Goal: Task Accomplishment & Management: Complete application form

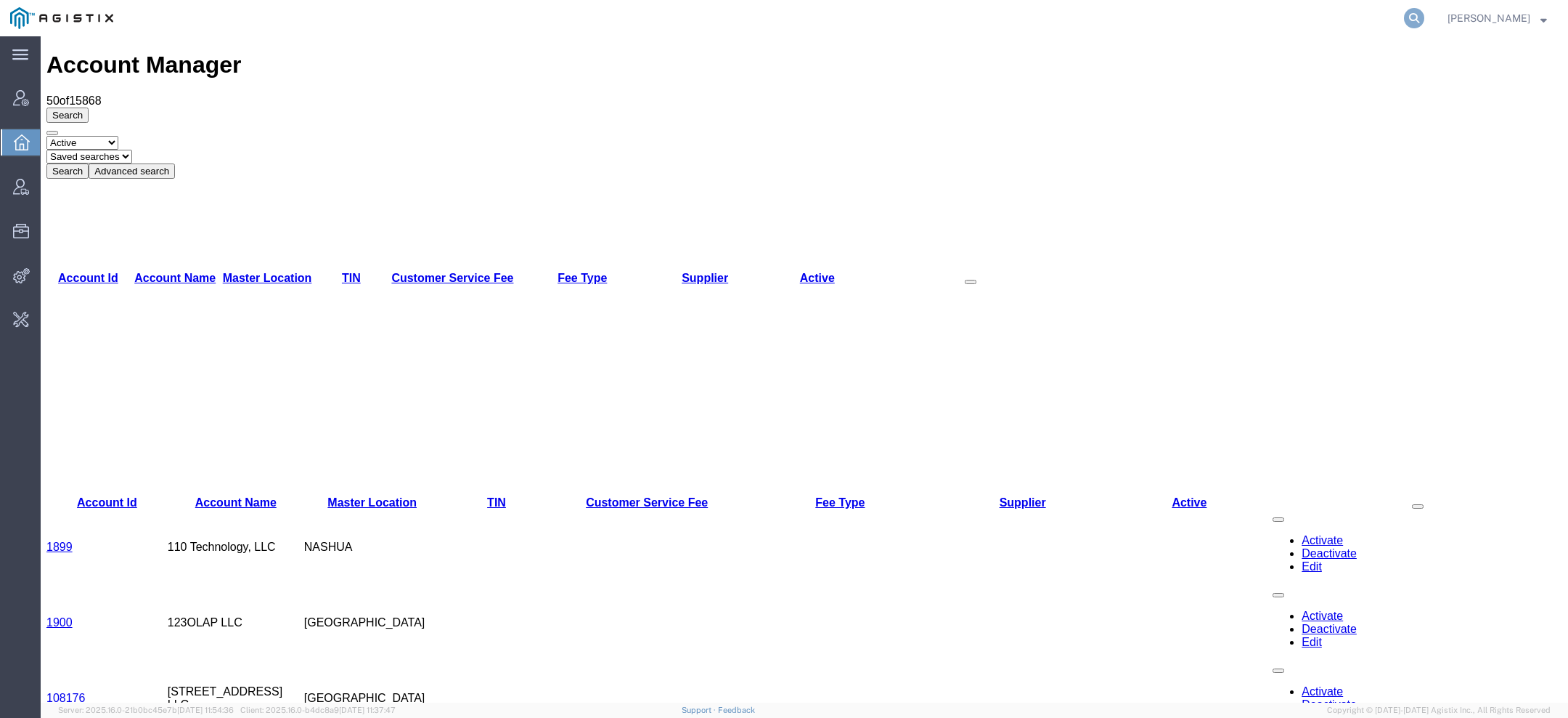
click at [1422, 16] on icon at bounding box center [1414, 18] width 21 height 21
paste input "Kaeser Compressors"
type input "Kaeser Compressors"
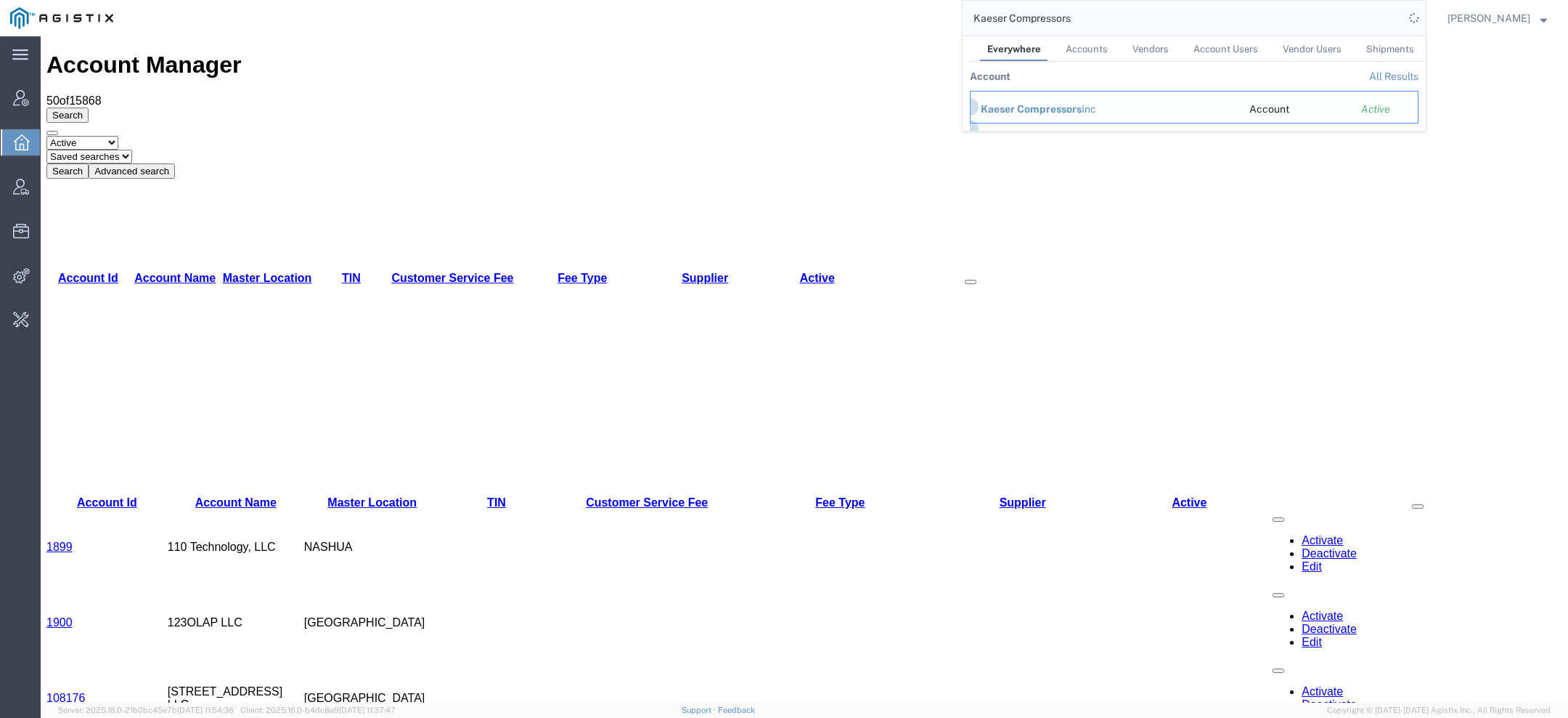
drag, startPoint x: 1023, startPoint y: 102, endPoint x: 982, endPoint y: 66, distance: 54.6
click at [1023, 102] on div "Kaeser Compressors Inc" at bounding box center [1105, 109] width 248 height 15
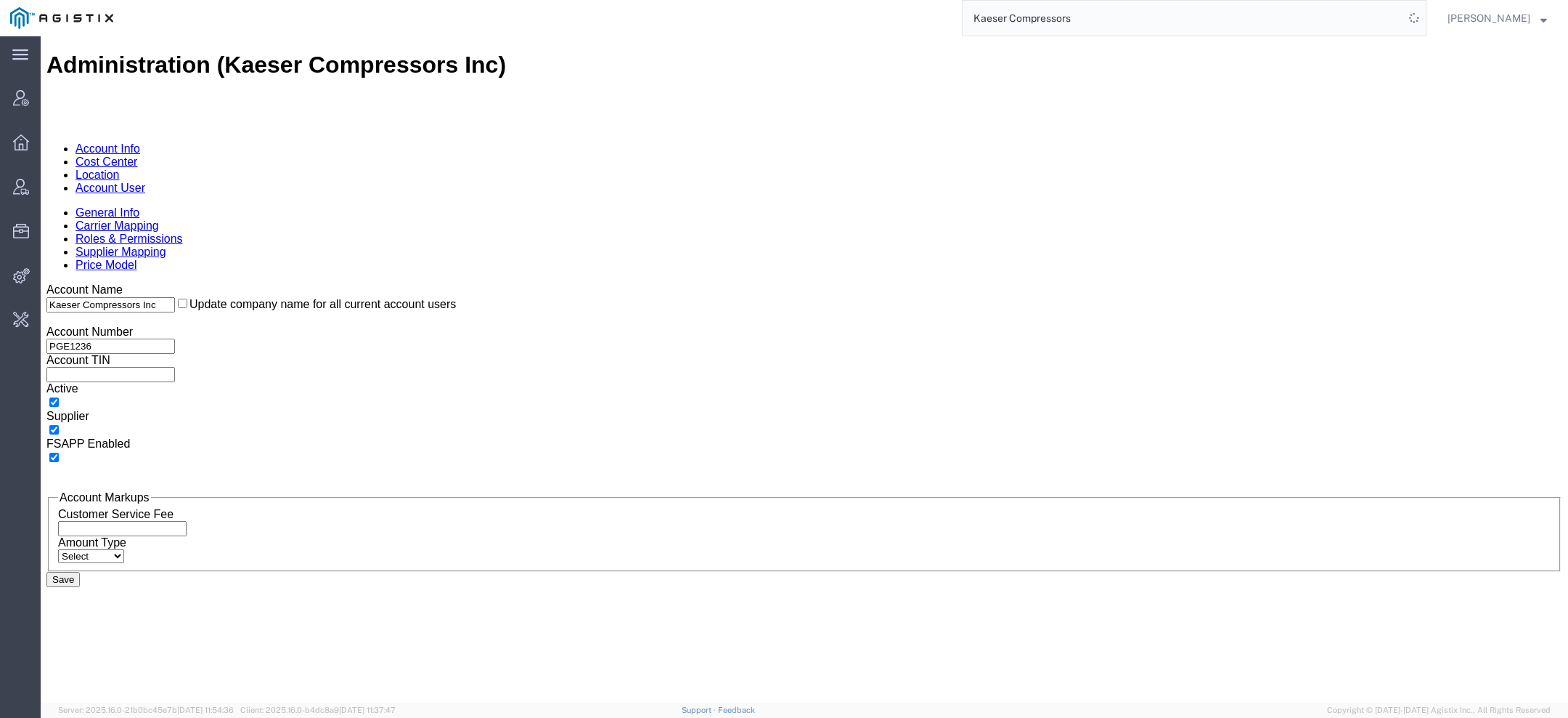
click at [146, 181] on link "Account User" at bounding box center [111, 188] width 70 height 13
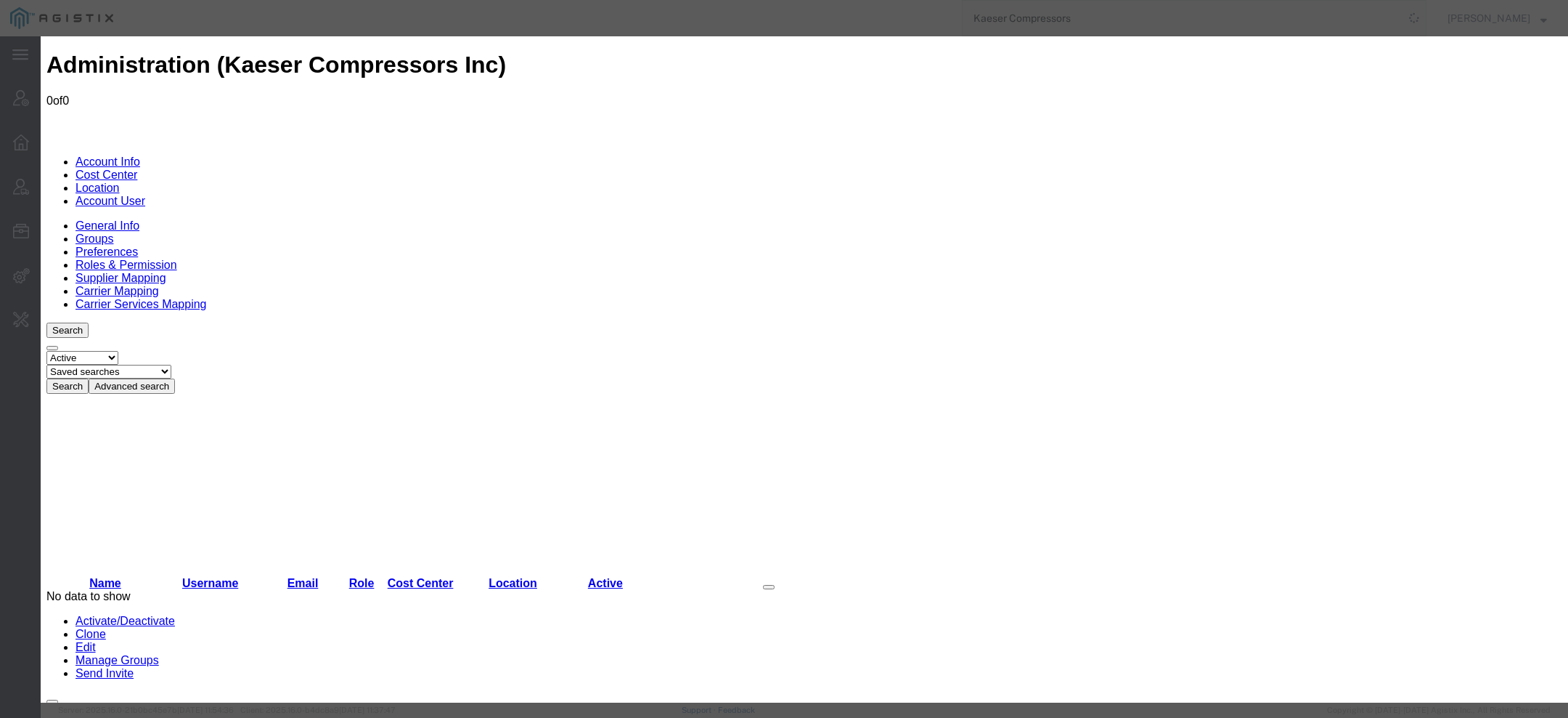
type input "[PERSON_NAME]"
paste input "[PERSON_NAME]"
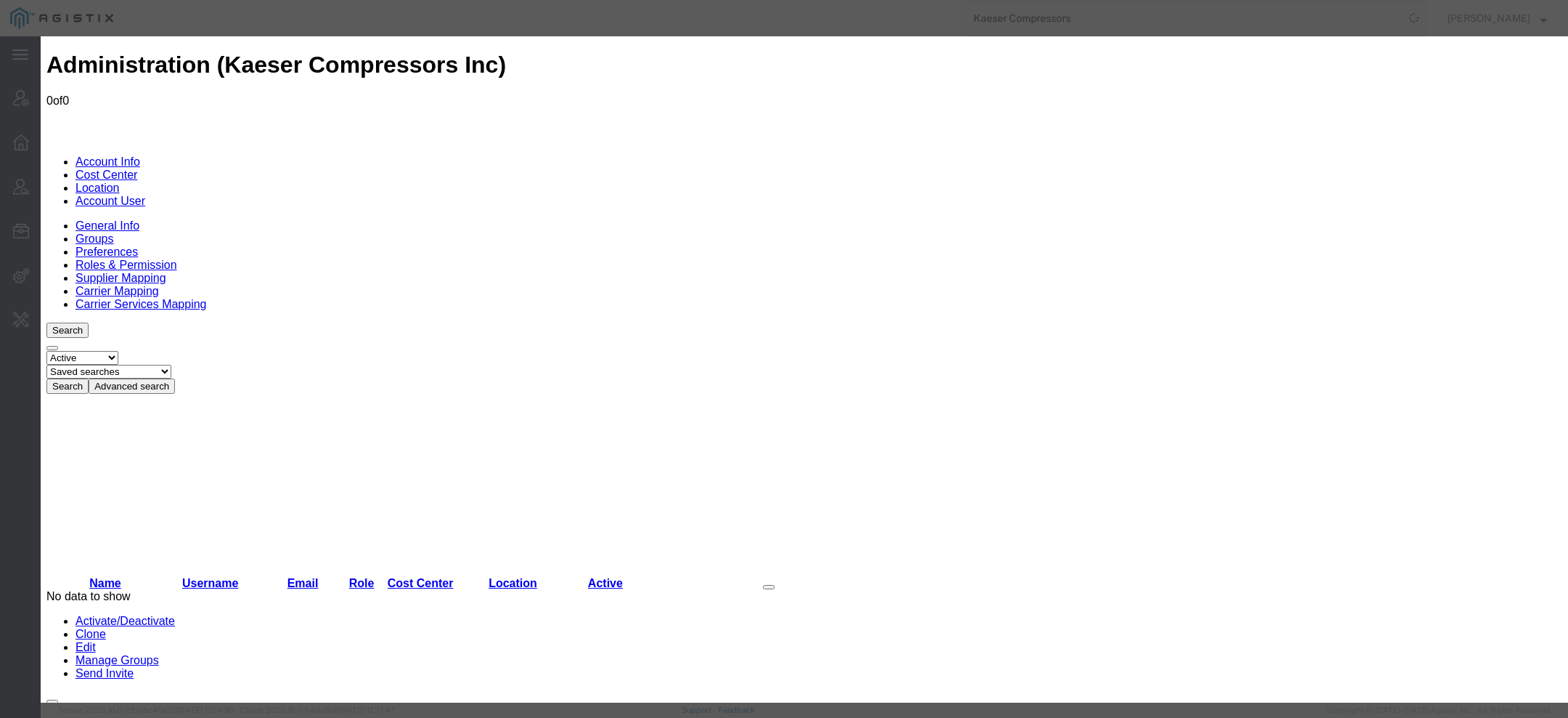
type input "[PERSON_NAME]"
paste input "[PERSON_NAME][EMAIL_ADDRESS][PERSON_NAME][PERSON_NAME][DOMAIN_NAME]"
type input "[PERSON_NAME][EMAIL_ADDRESS][PERSON_NAME][PERSON_NAME][DOMAIN_NAME]"
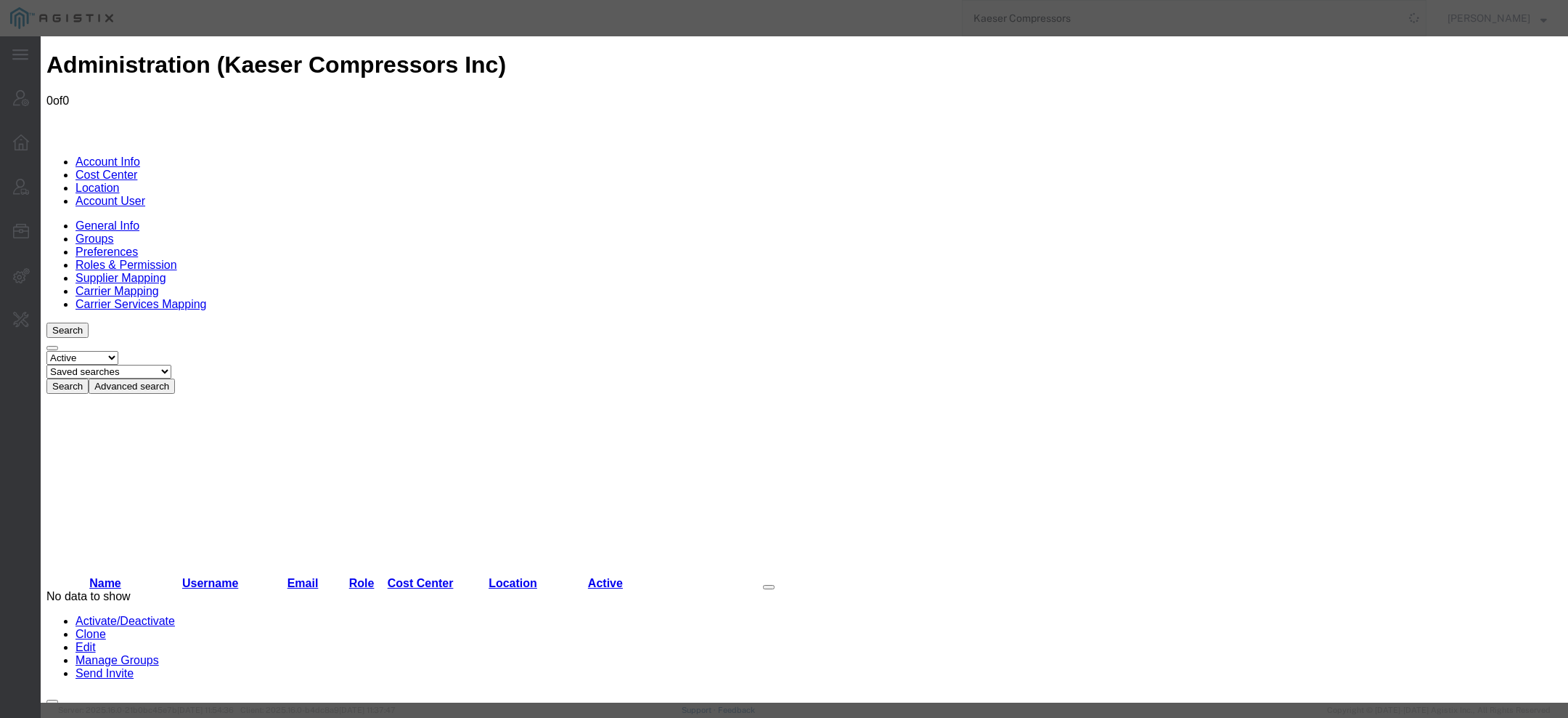
paste input "8009255616"
type input "[PHONE_NUMBER]"
select select "COSTCENTER"
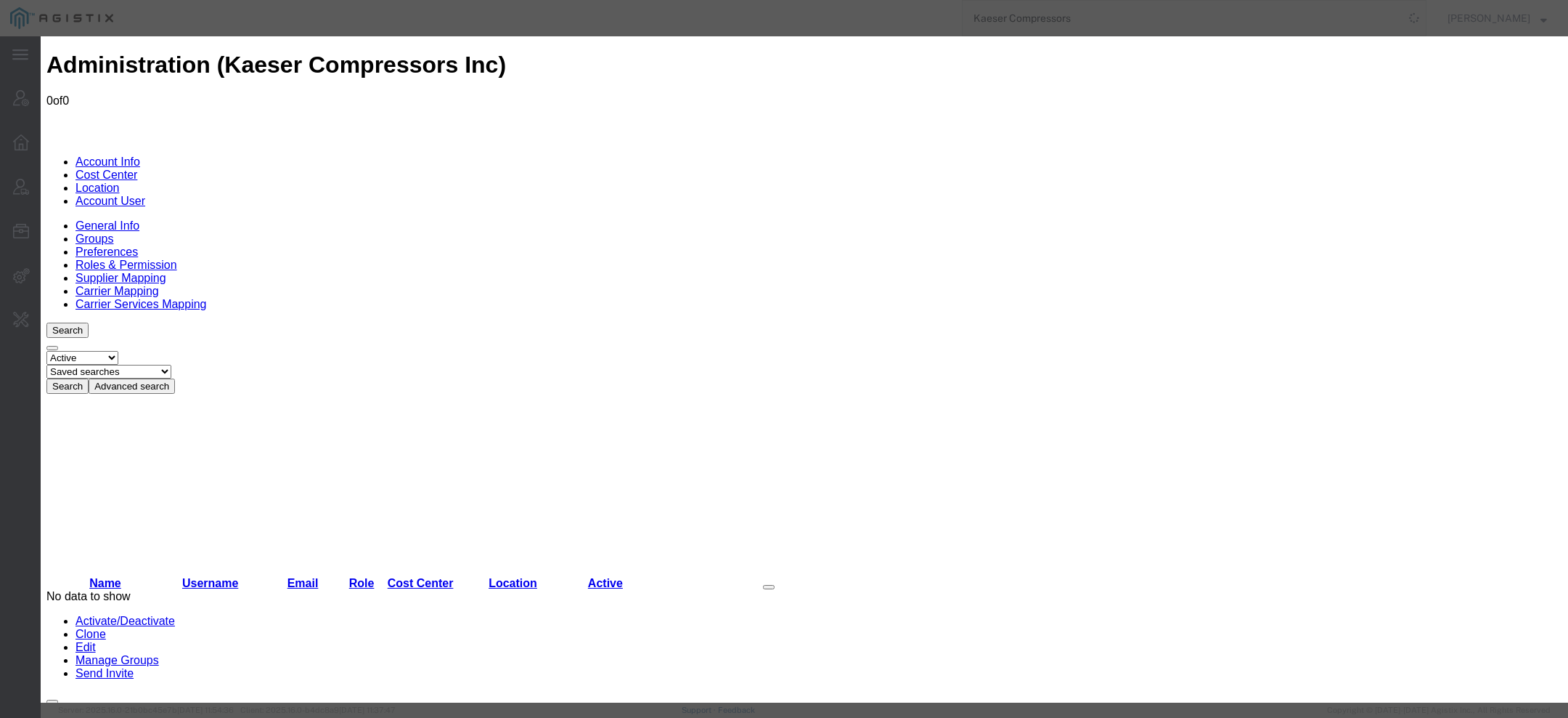
select select "2414349"
select select "{"locationId":"73172","street1":"[STREET_ADDRESS]","street2":"","oneLineAddress…"
type input "511 Sigma Dr"
type input "[GEOGRAPHIC_DATA]"
select select "VA"
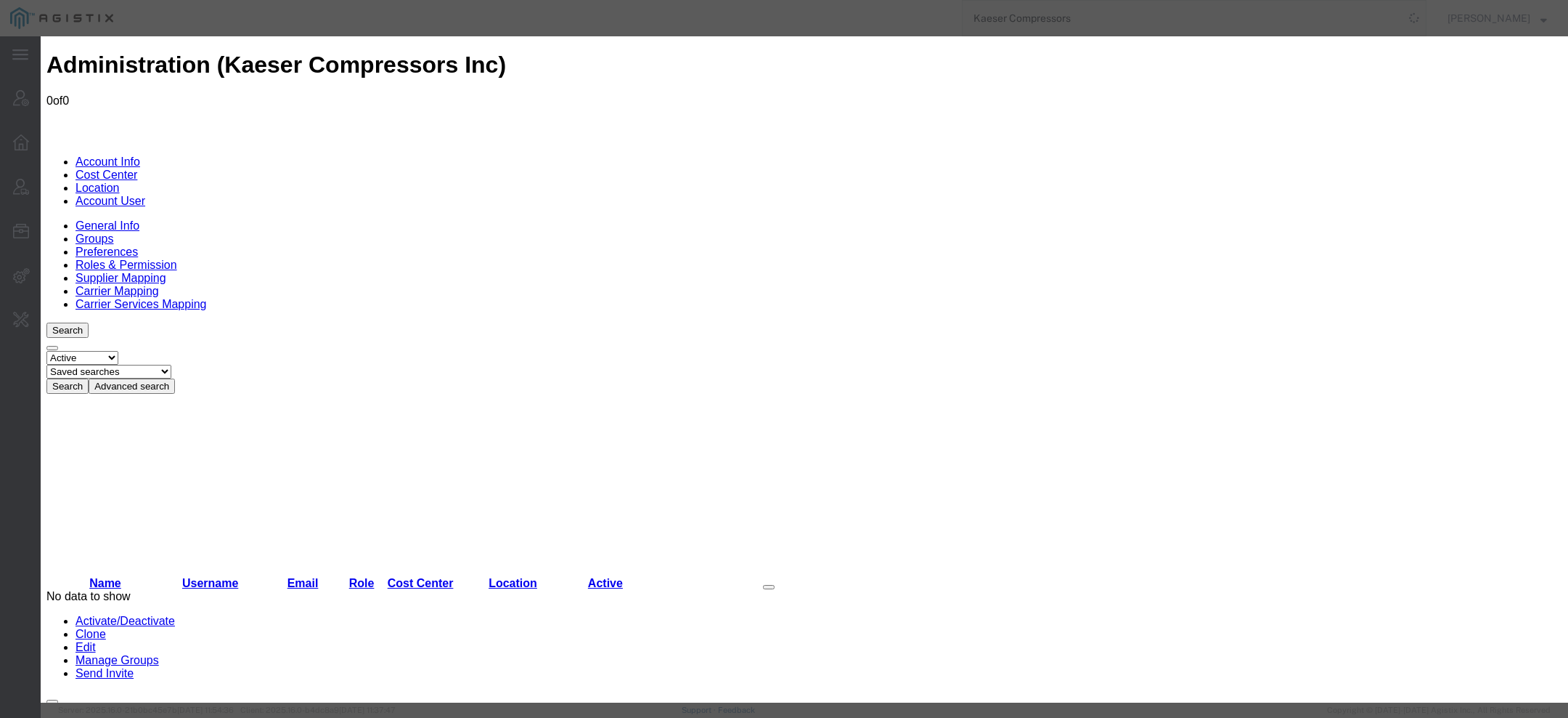
type input "22408"
select select "{"locationId":"73171","street1":"[STREET_ADDRESS]","street2":"","oneLineAddress…"
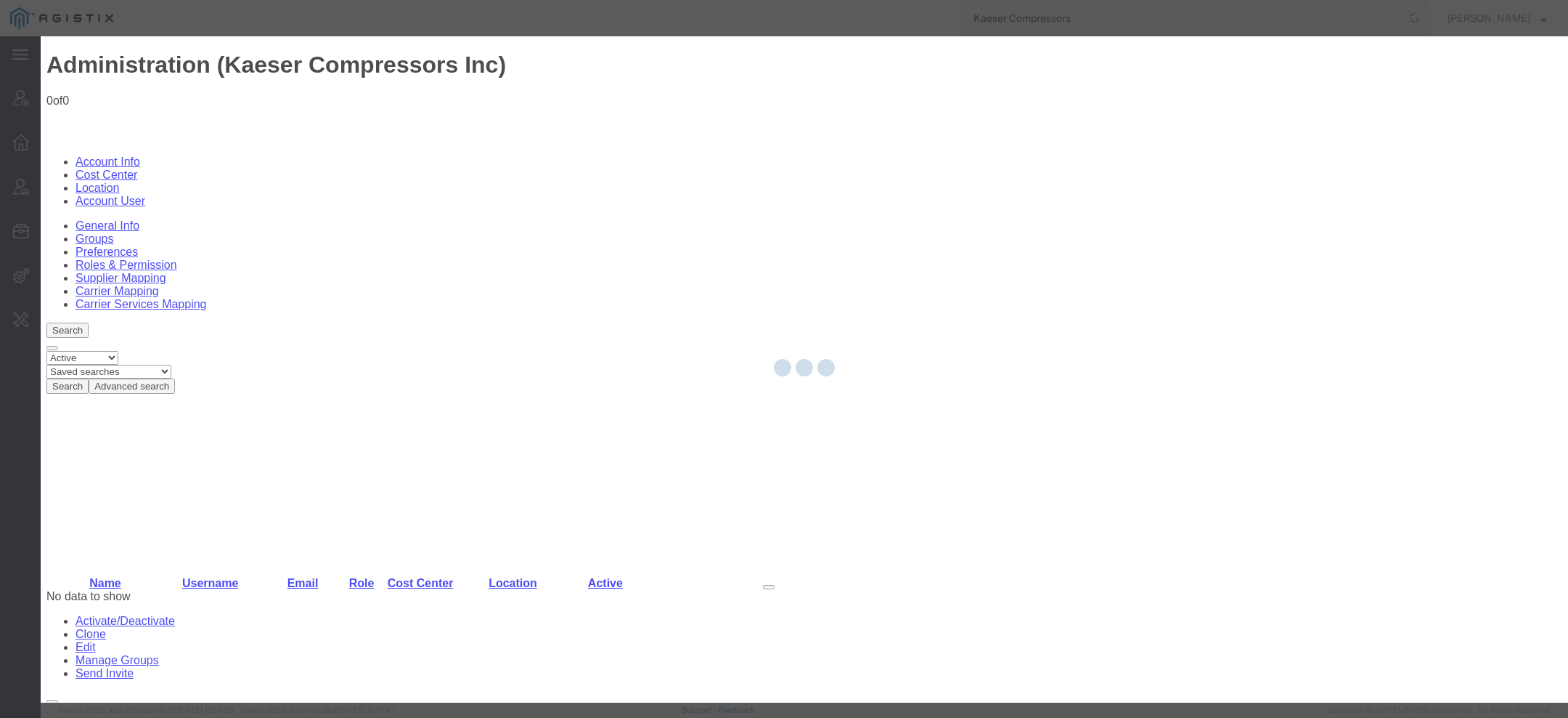
select select "COSTCENTER"
select select "2414349"
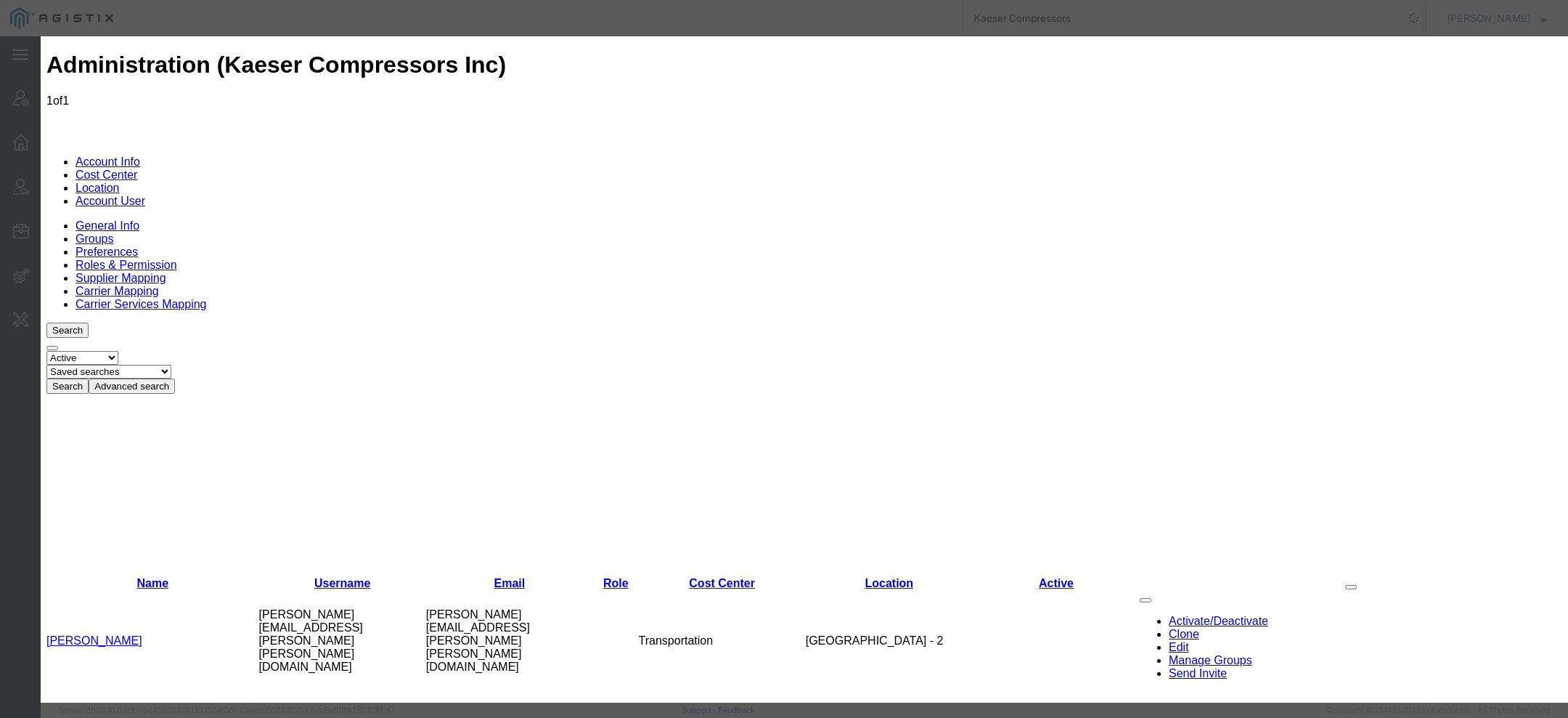
select select
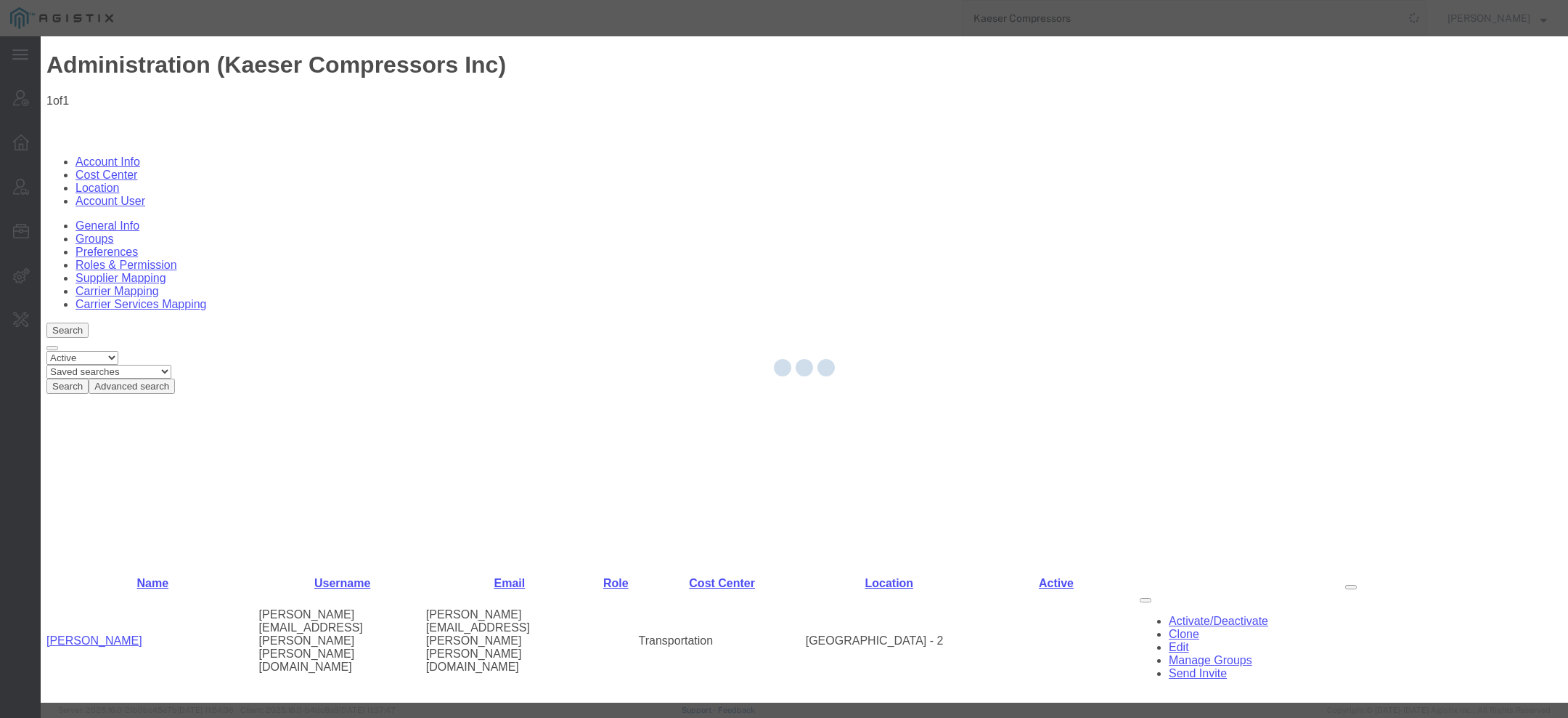
select select
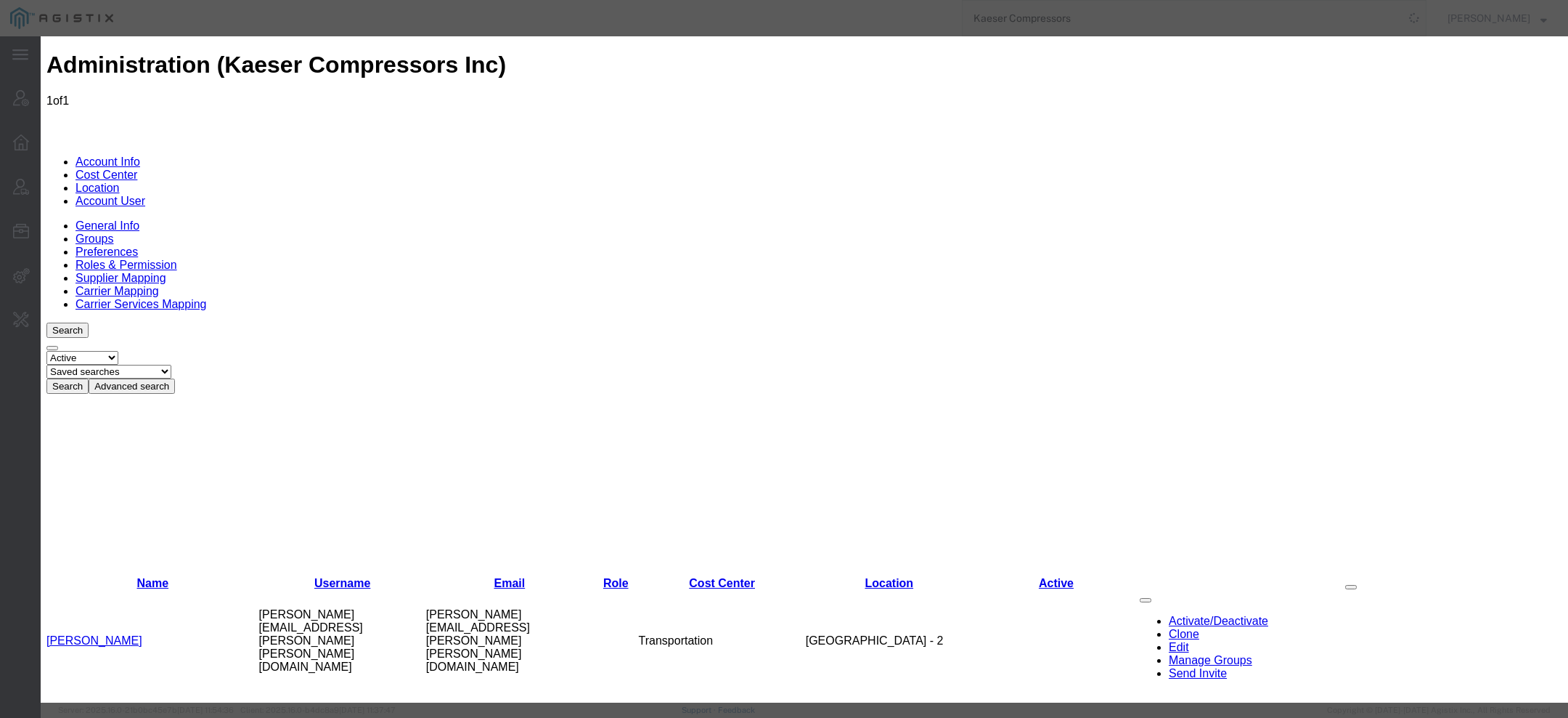
select select "3"
select select "userRoleId3PermissionId26"
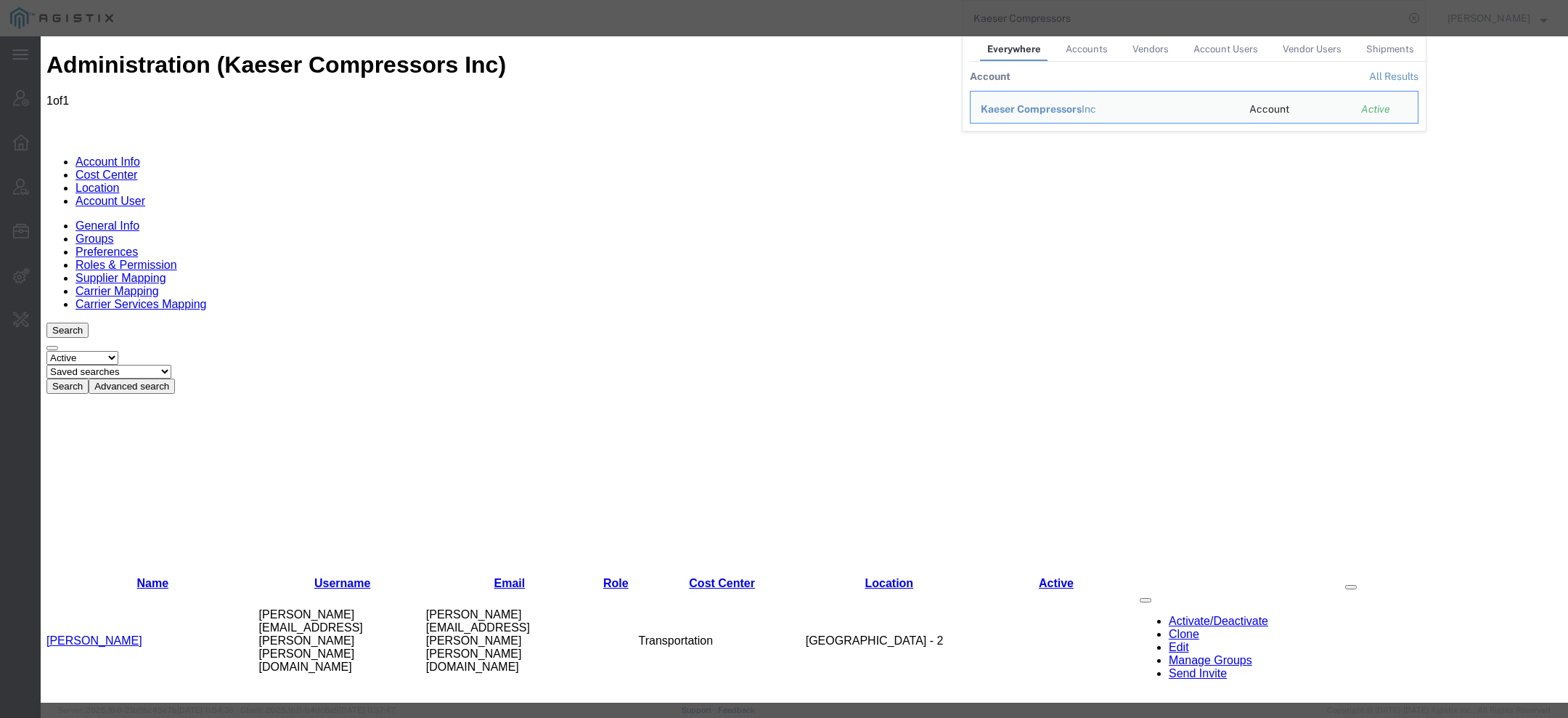
scroll to position [364, 0]
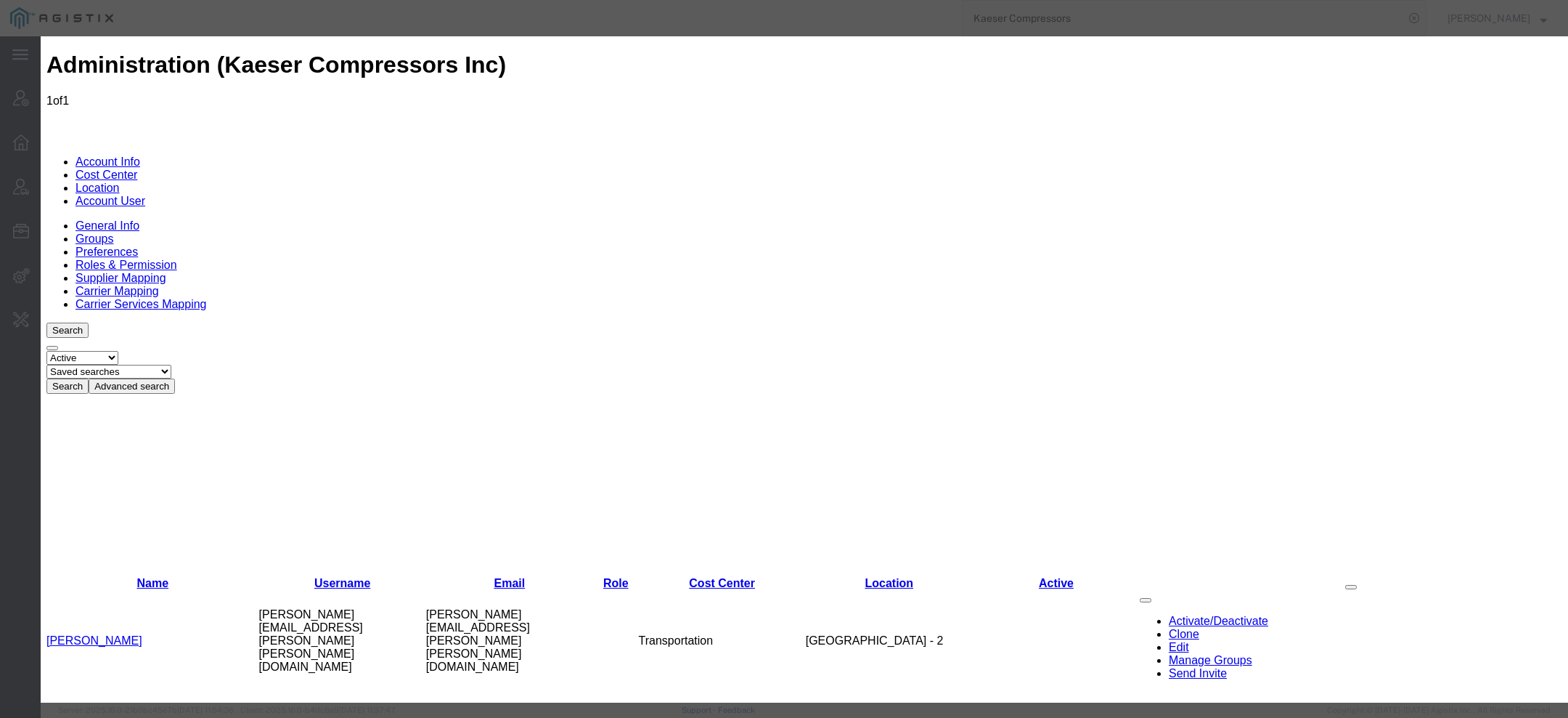
scroll to position [732, 0]
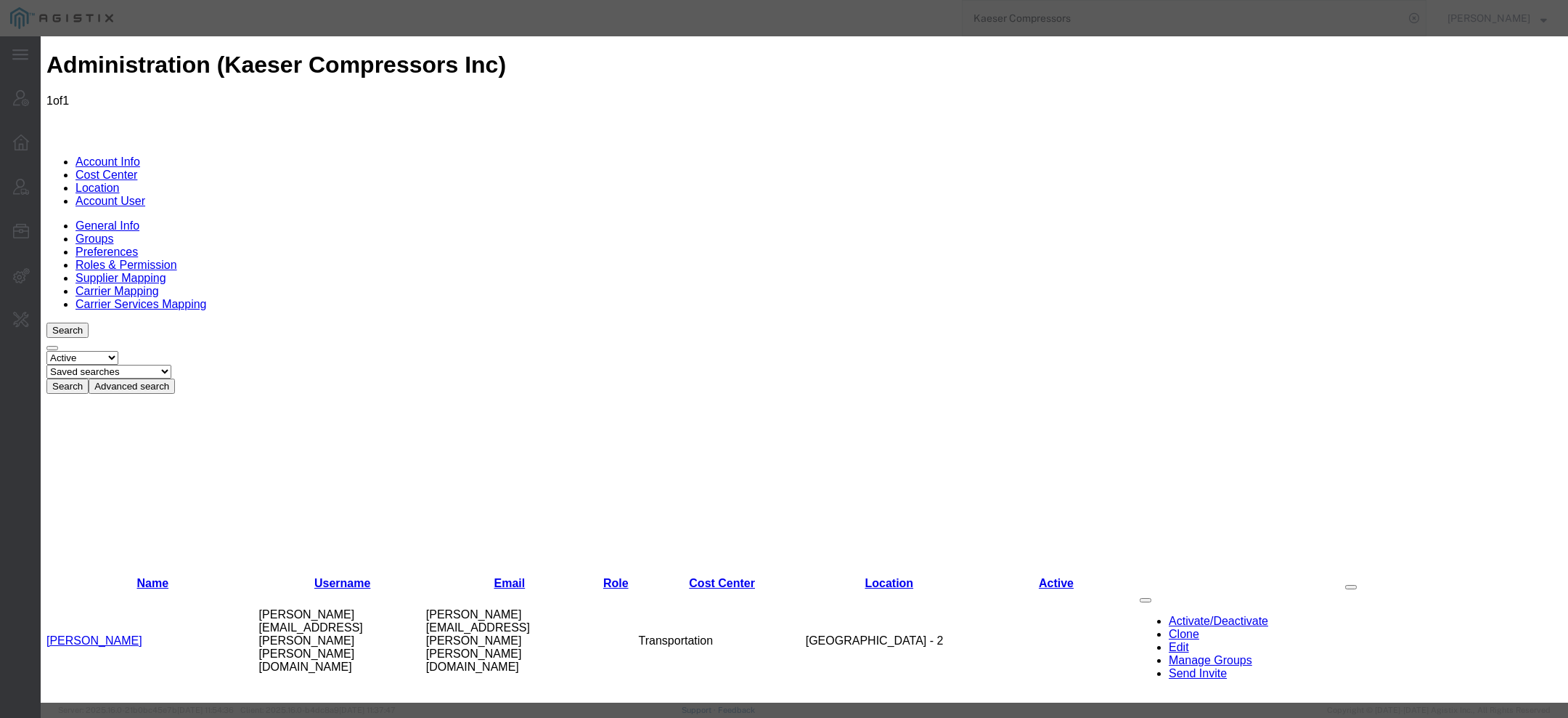
scroll to position [1777, 0]
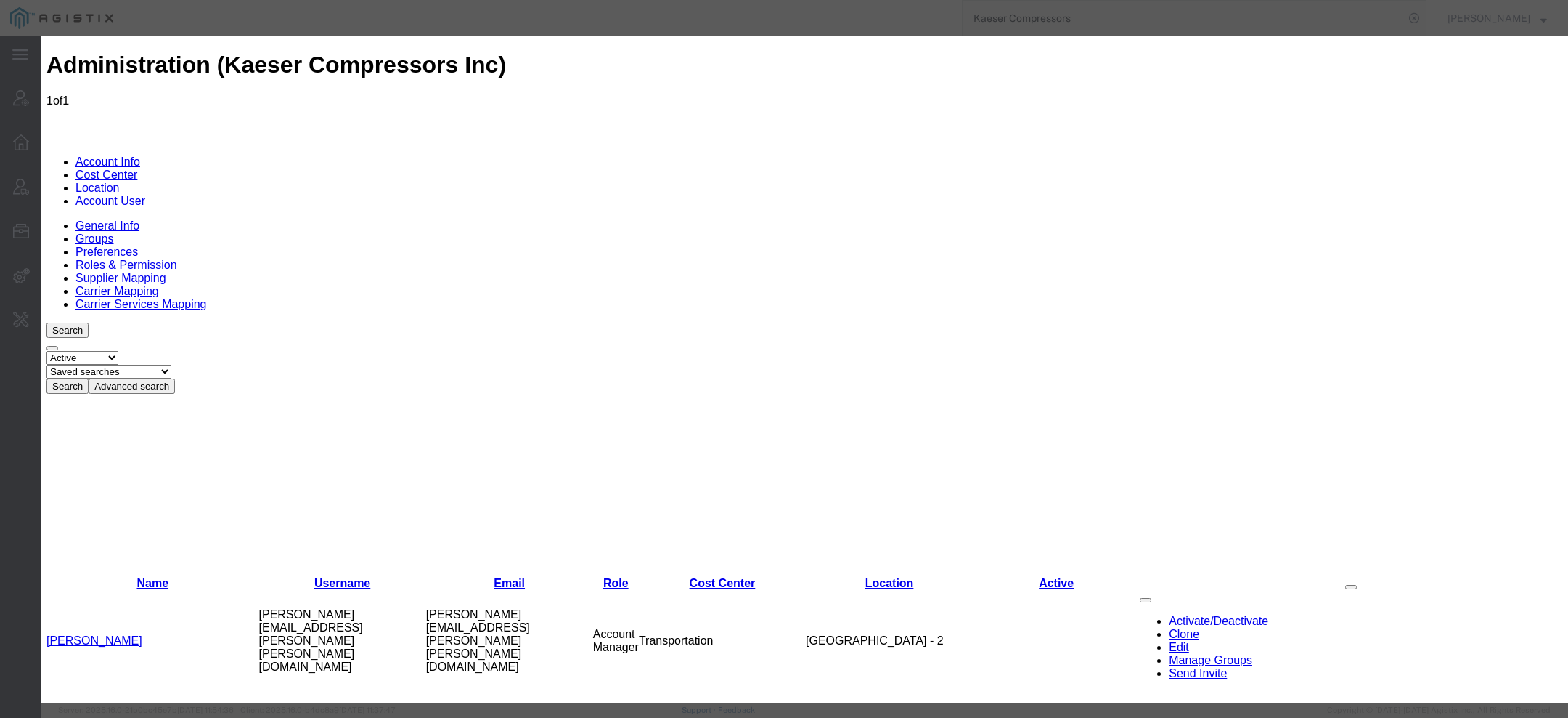
checkbox input "true"
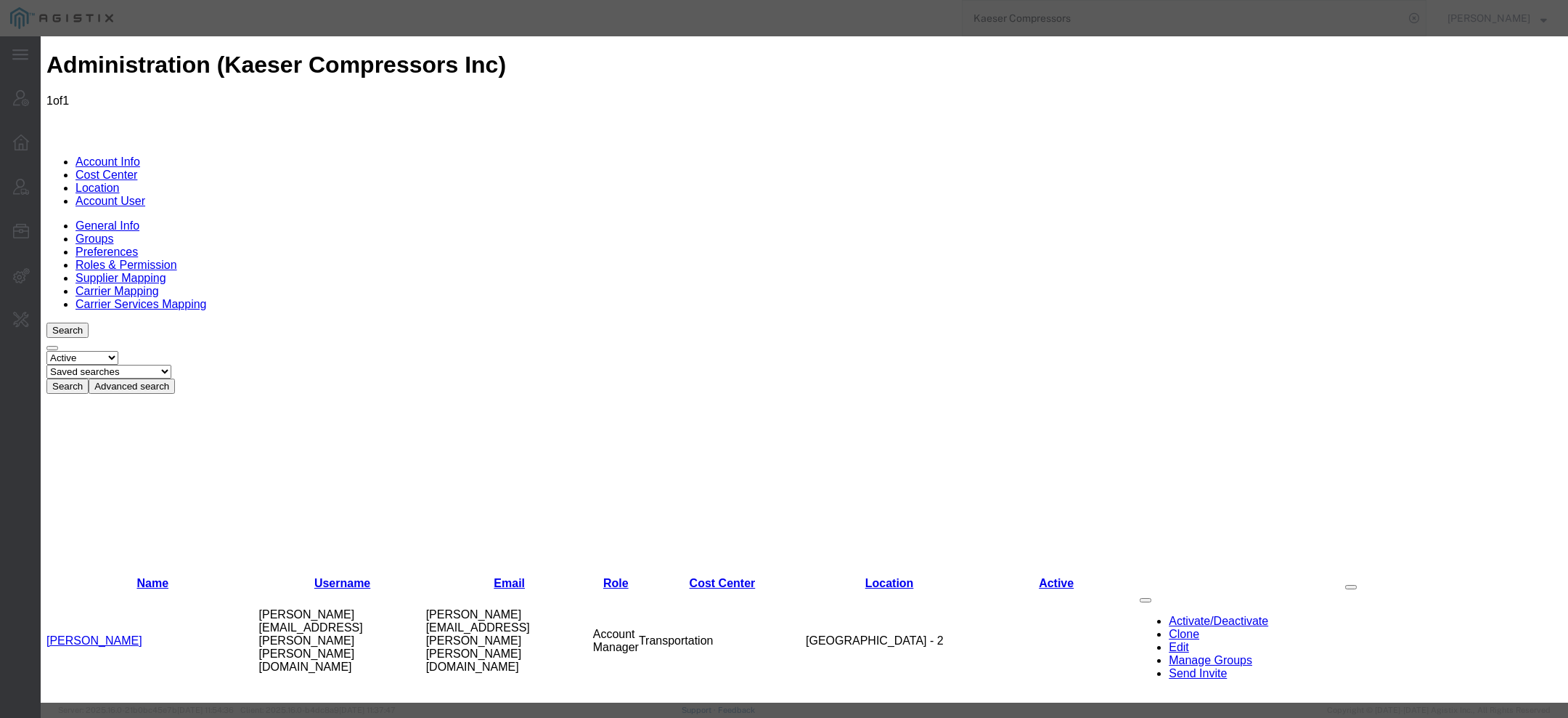
scroll to position [3025, 0]
checkbox input "true"
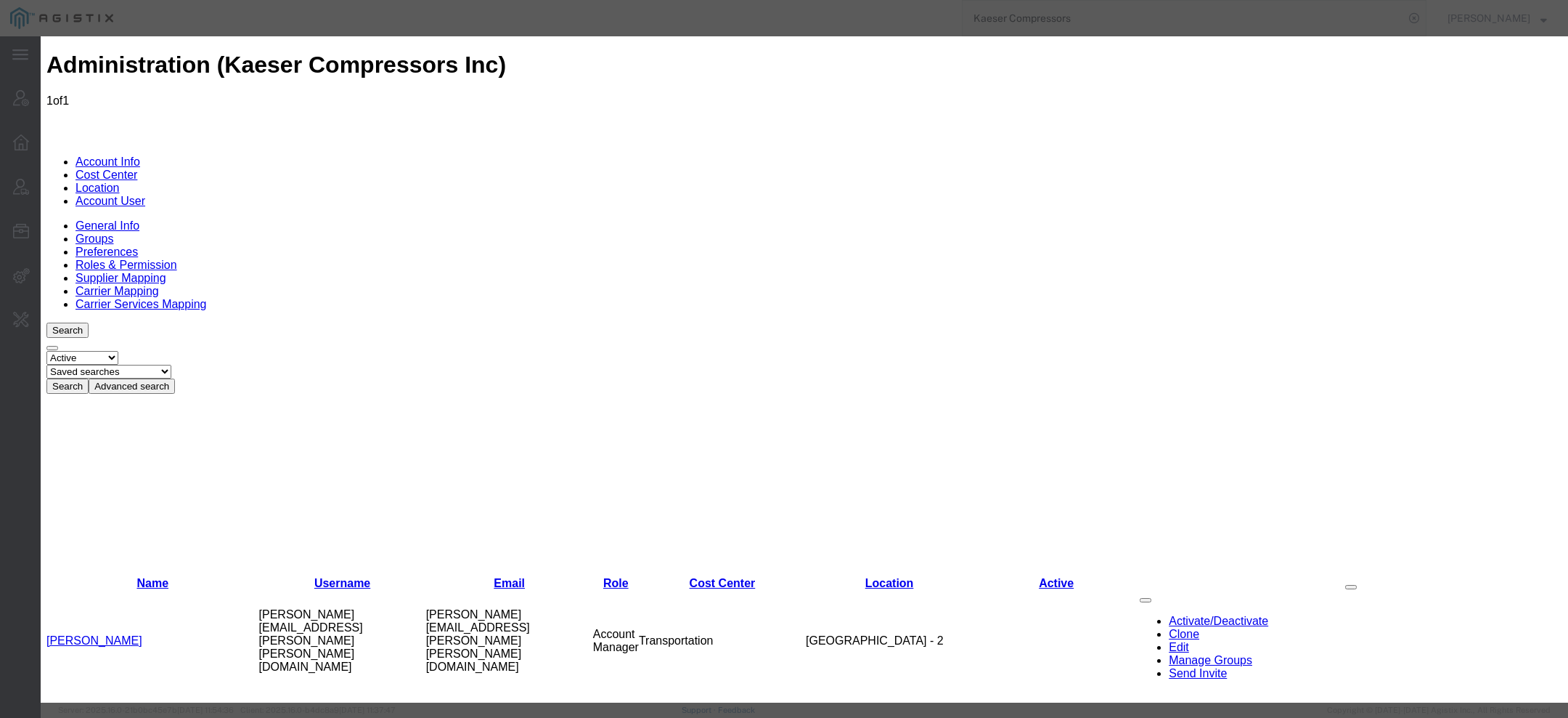
scroll to position [3171, 0]
checkbox input "true"
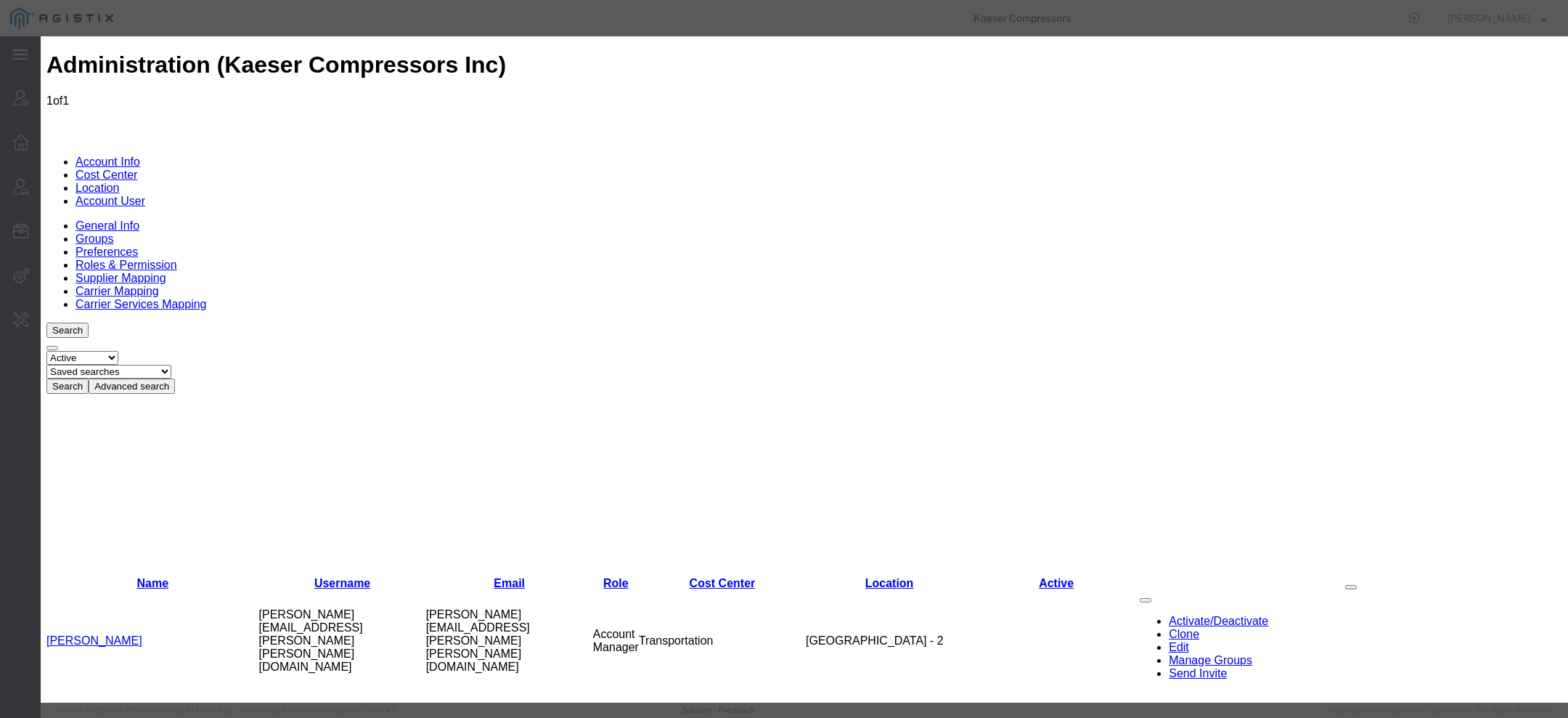
checkbox input "true"
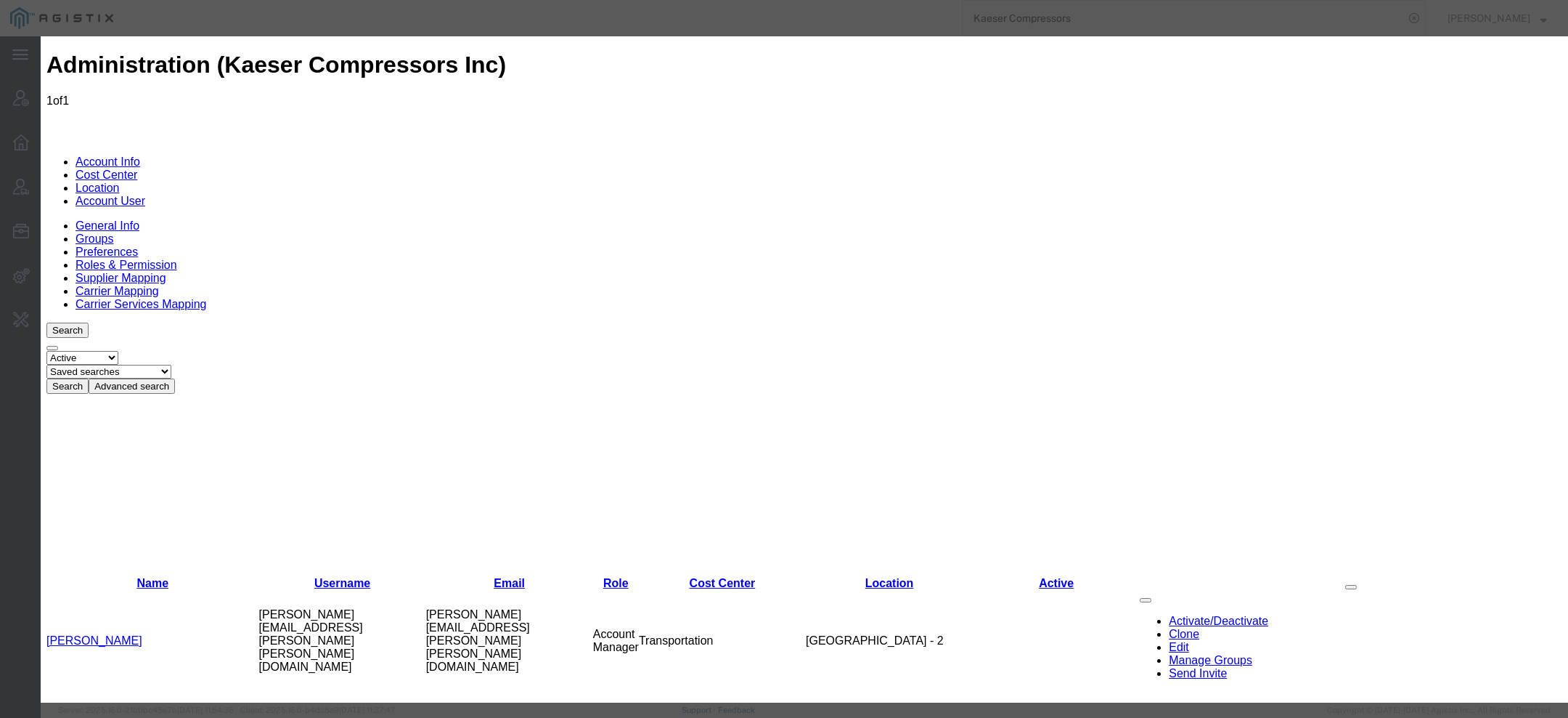
checkbox input "true"
